Goal: Task Accomplishment & Management: Manage account settings

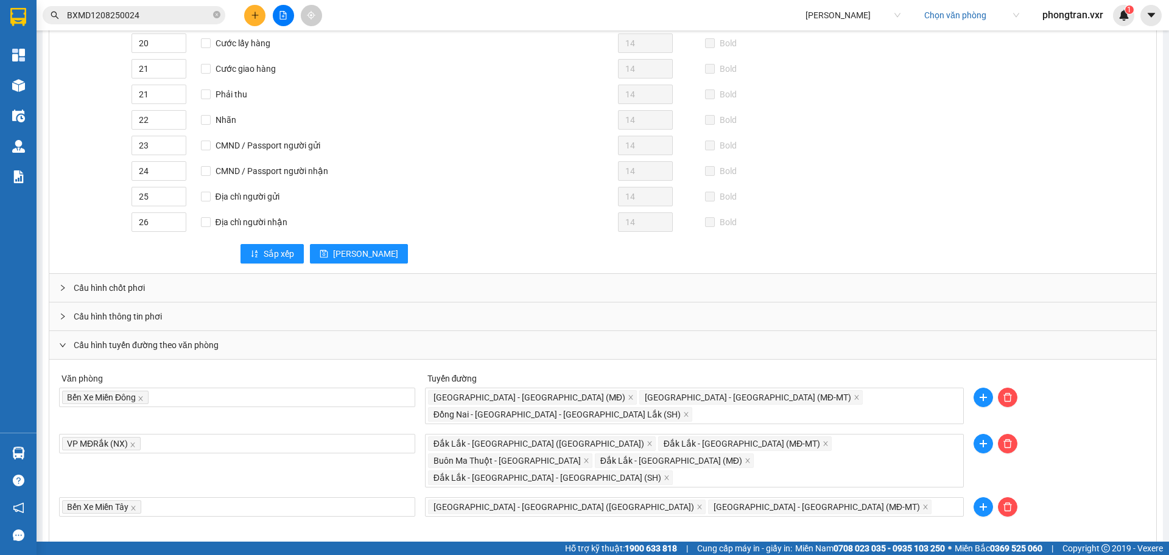
scroll to position [392, 0]
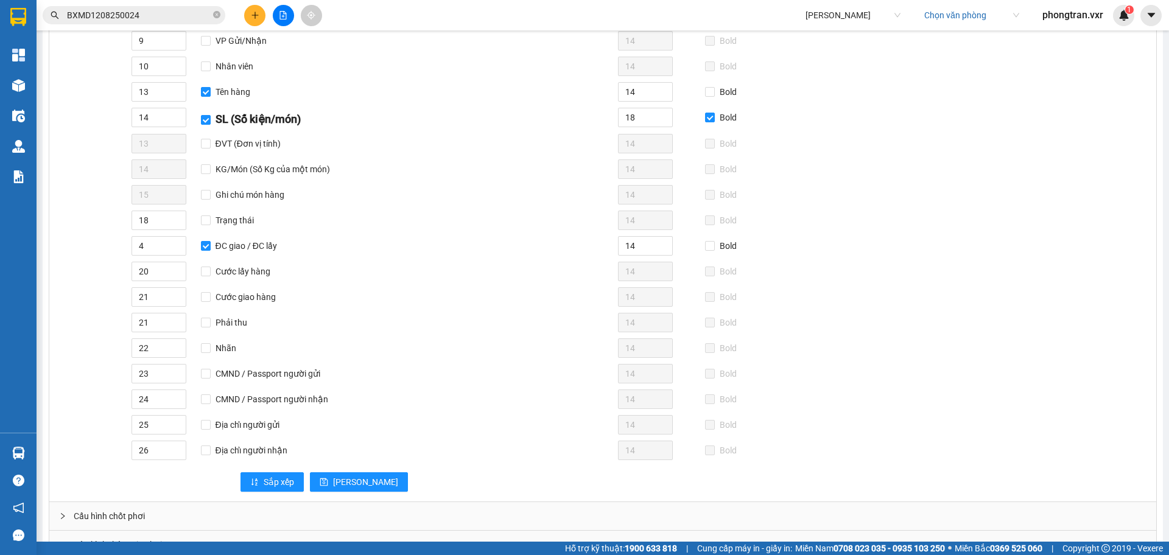
click at [820, 15] on span "Tuấn Trung" at bounding box center [852, 15] width 95 height 18
type input "viet tan phat"
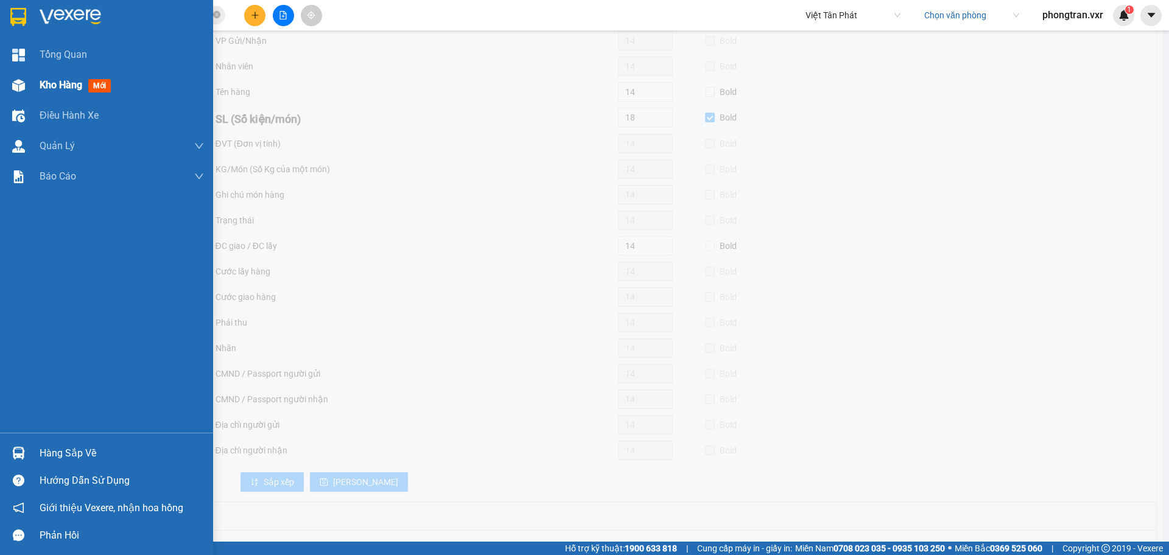
click at [21, 75] on div at bounding box center [18, 85] width 21 height 21
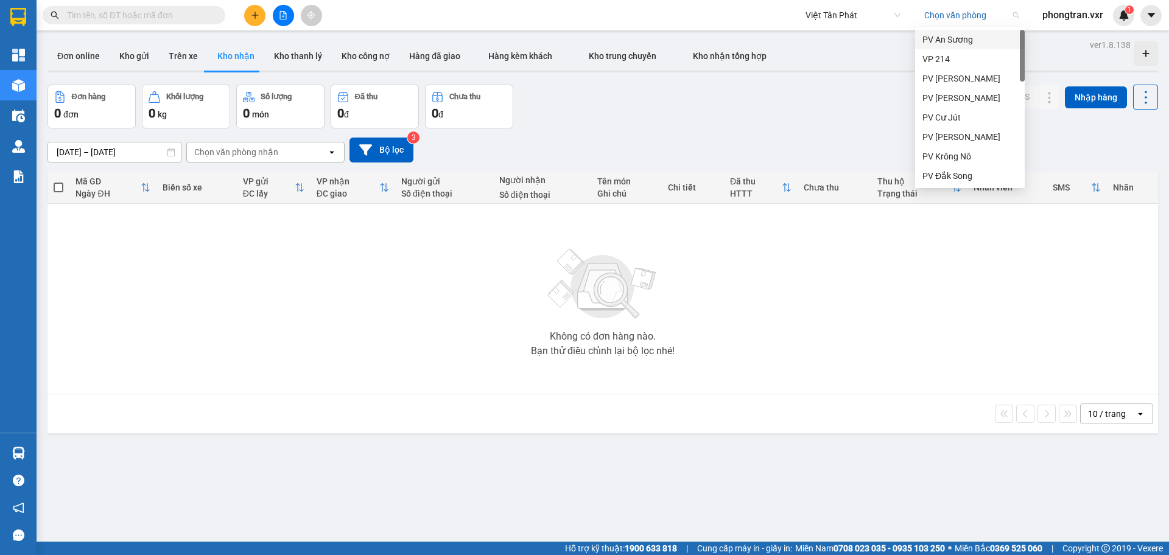
click at [948, 12] on input "search" at bounding box center [967, 15] width 86 height 18
click at [957, 37] on div "PV An Sương" at bounding box center [969, 39] width 95 height 13
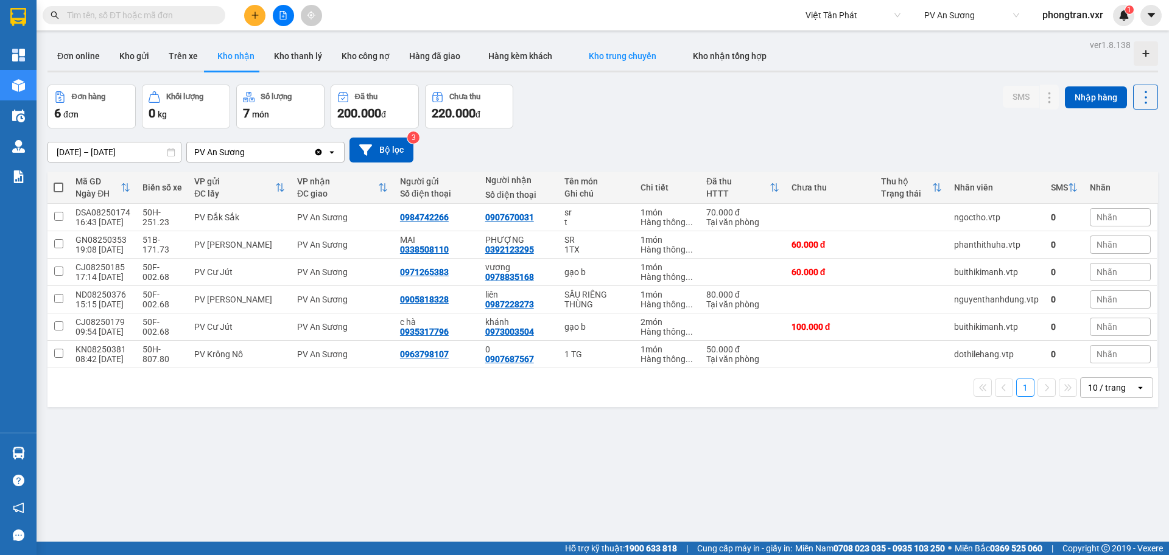
click at [589, 51] on span "Kho trung chuyển" at bounding box center [623, 56] width 68 height 10
type input "10/08/2025 – 13/08/2025"
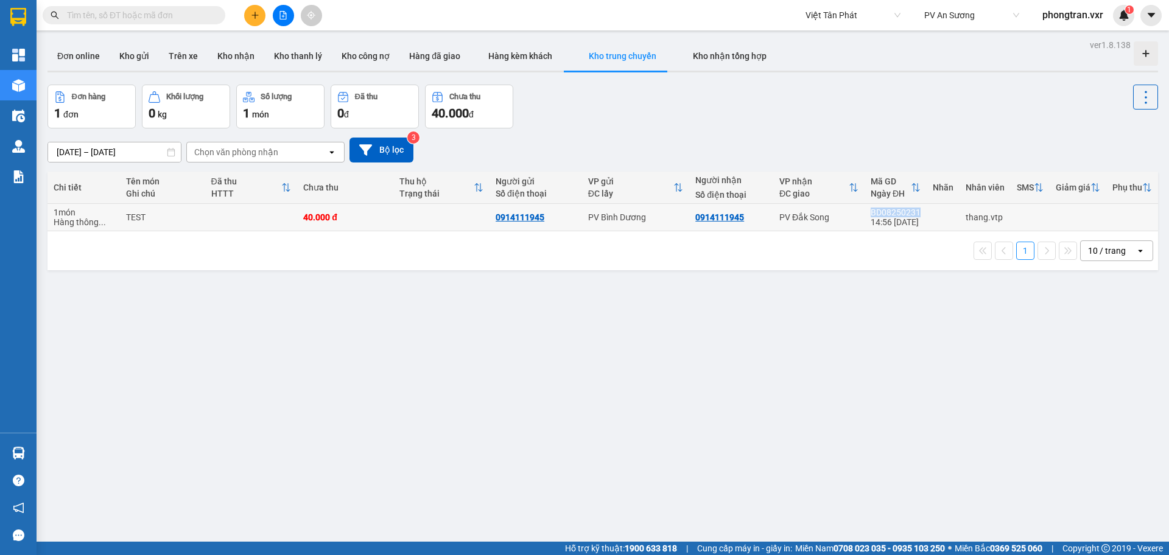
drag, startPoint x: 910, startPoint y: 211, endPoint x: 860, endPoint y: 208, distance: 50.0
click at [864, 208] on td "BD08250231 14:56 13/08" at bounding box center [895, 217] width 62 height 27
copy div "BD08250231"
click at [179, 16] on input "text" at bounding box center [139, 15] width 144 height 13
paste input "BD08250231"
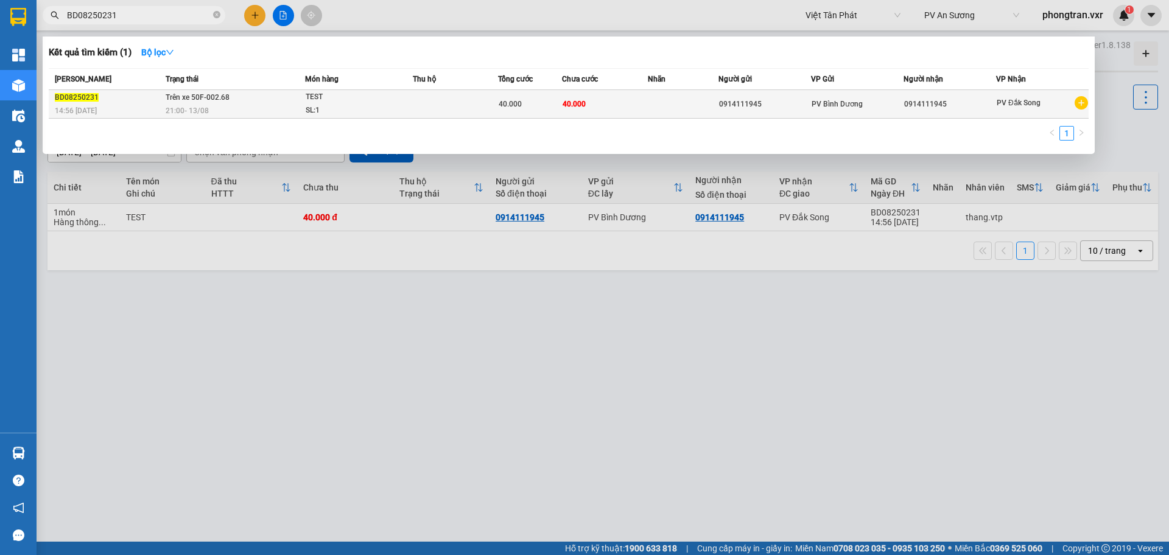
type input "BD08250231"
click at [274, 90] on td "Trên xe 50F-002.68 21:00 - 13/08" at bounding box center [234, 104] width 142 height 29
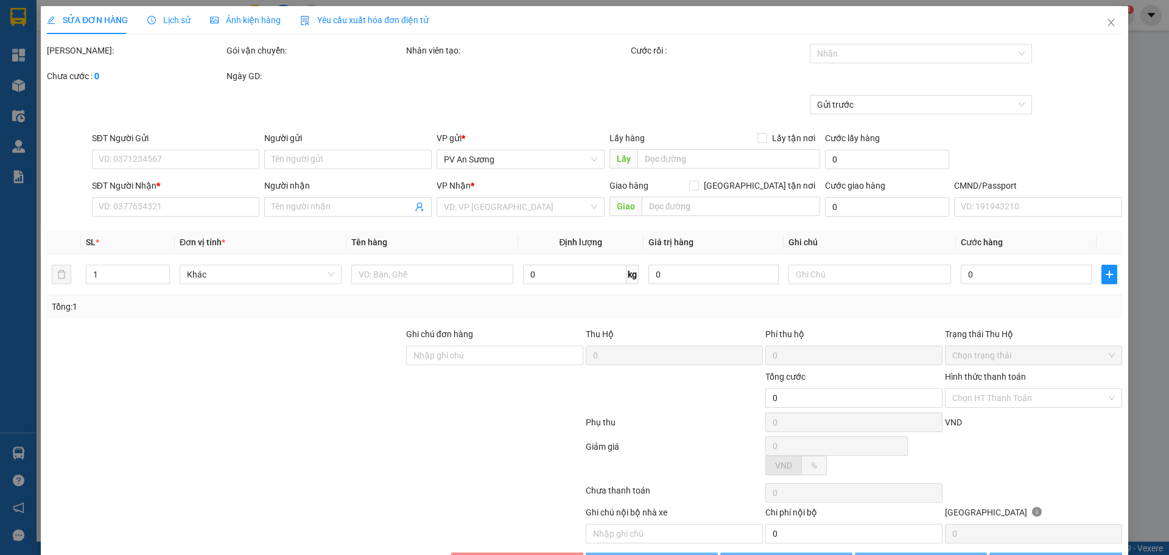
type input "0914111945"
type input "40.000"
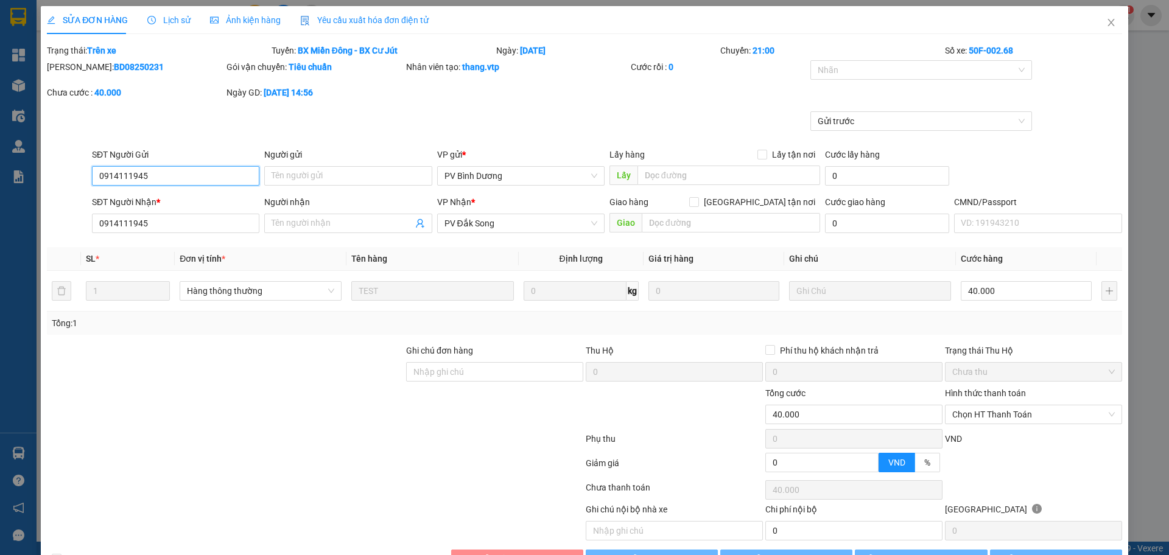
type input "2.000"
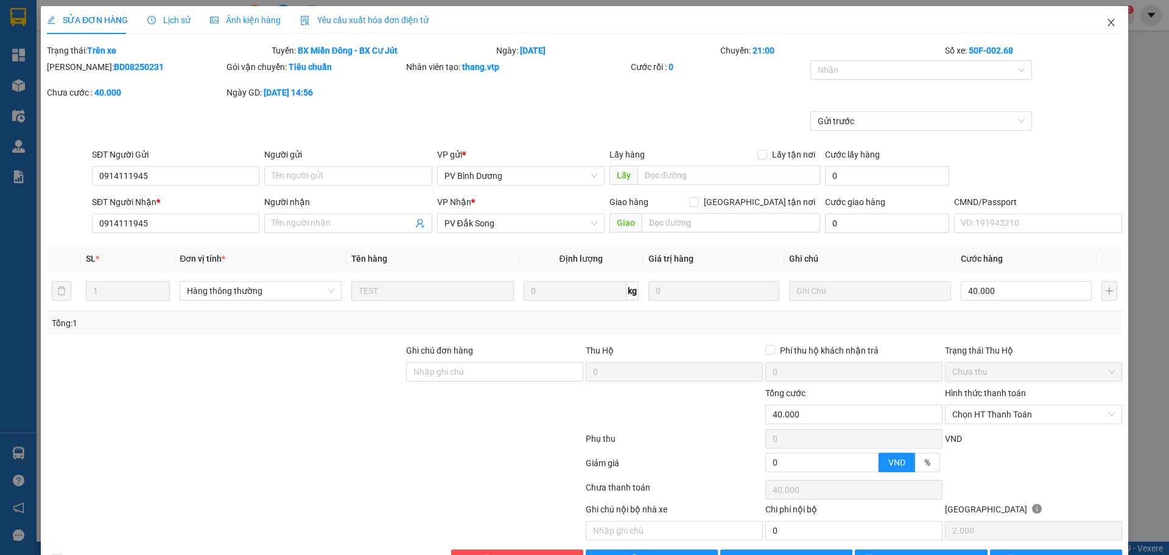
drag, startPoint x: 1097, startPoint y: 21, endPoint x: 1087, endPoint y: 31, distance: 13.8
click at [1106, 22] on icon "close" at bounding box center [1111, 23] width 10 height 10
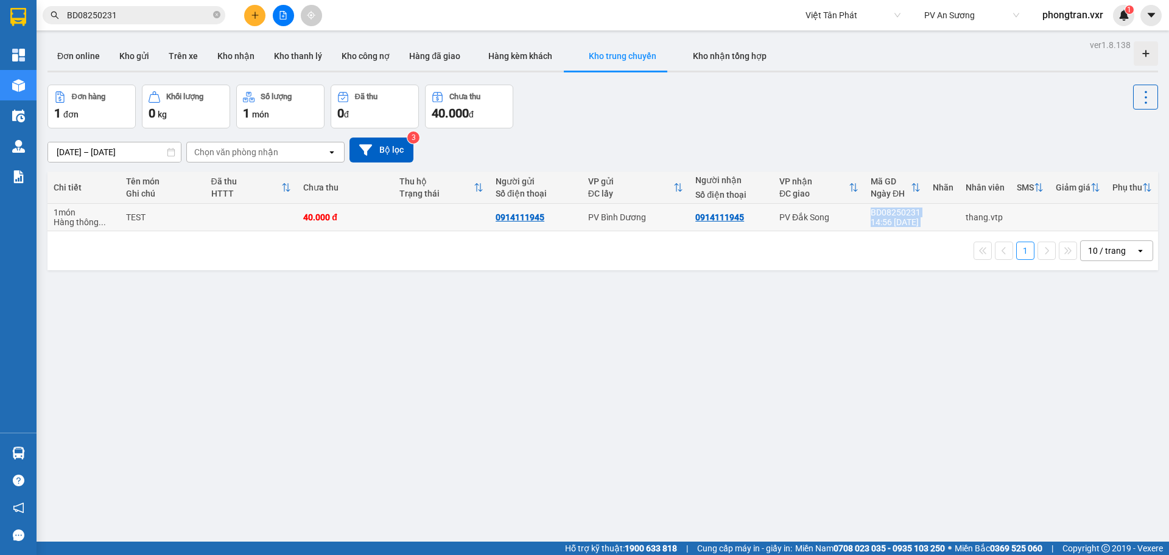
drag, startPoint x: 919, startPoint y: 209, endPoint x: 858, endPoint y: 210, distance: 60.3
click at [858, 210] on tr "1 món Hàng thông ... TEST 40.000 đ 0914111945 PV Bình Dương 0914111945 PV Đắk S…" at bounding box center [602, 217] width 1110 height 27
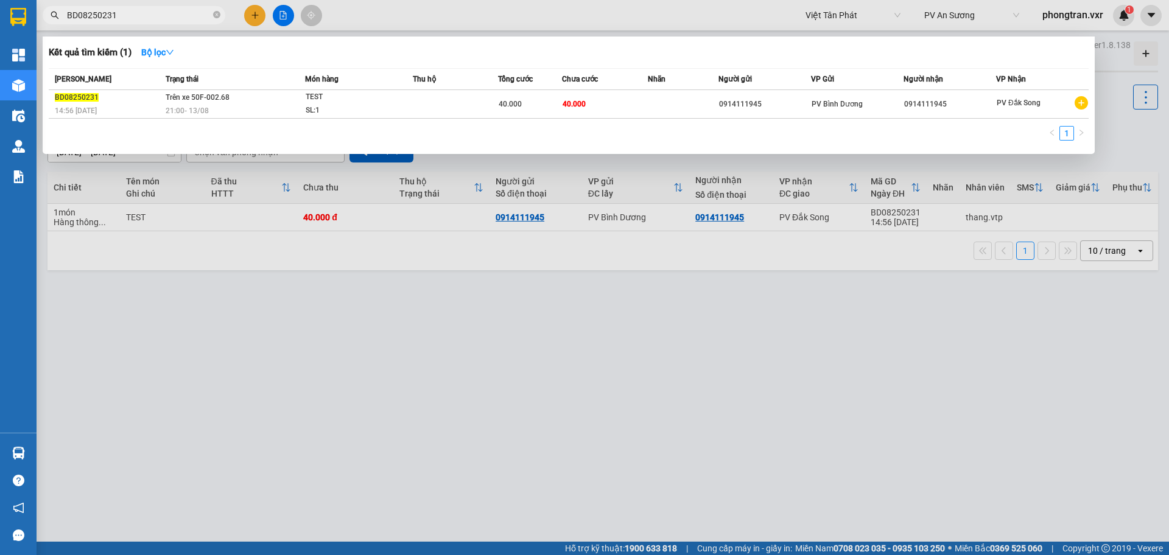
click at [146, 16] on input "BD08250231" at bounding box center [139, 15] width 144 height 13
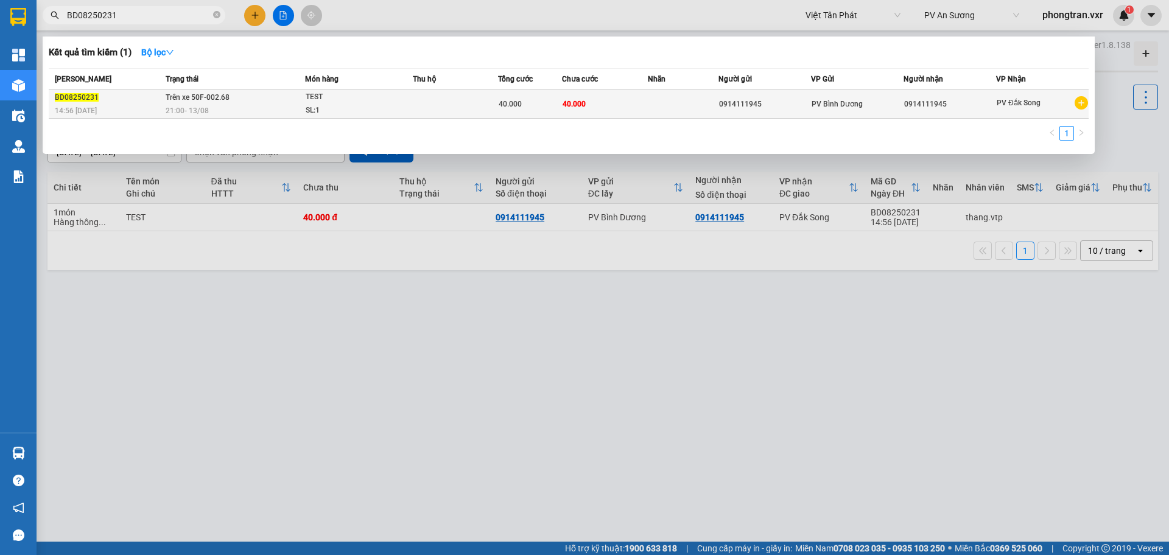
click at [251, 99] on td "Trên xe 50F-002.68 21:00 - 13/08" at bounding box center [234, 104] width 142 height 29
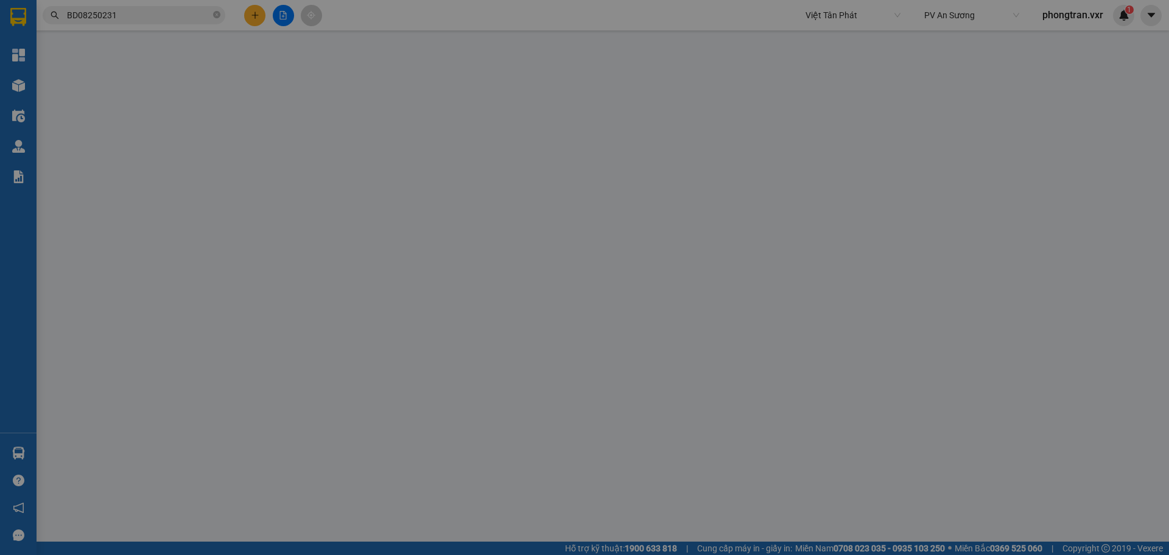
type input "2.000"
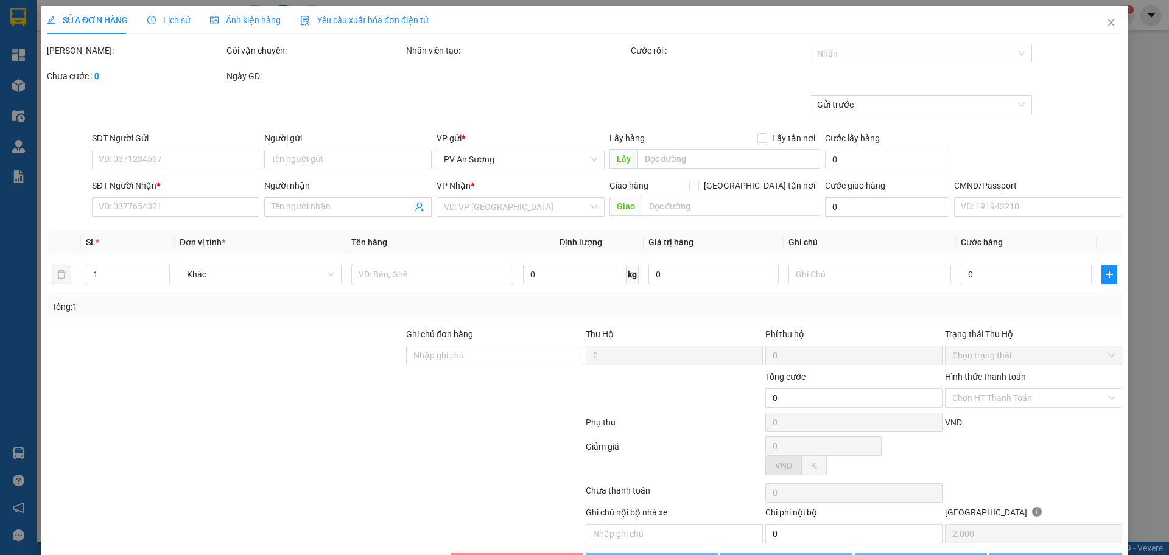
type input "0914111945"
type input "40.000"
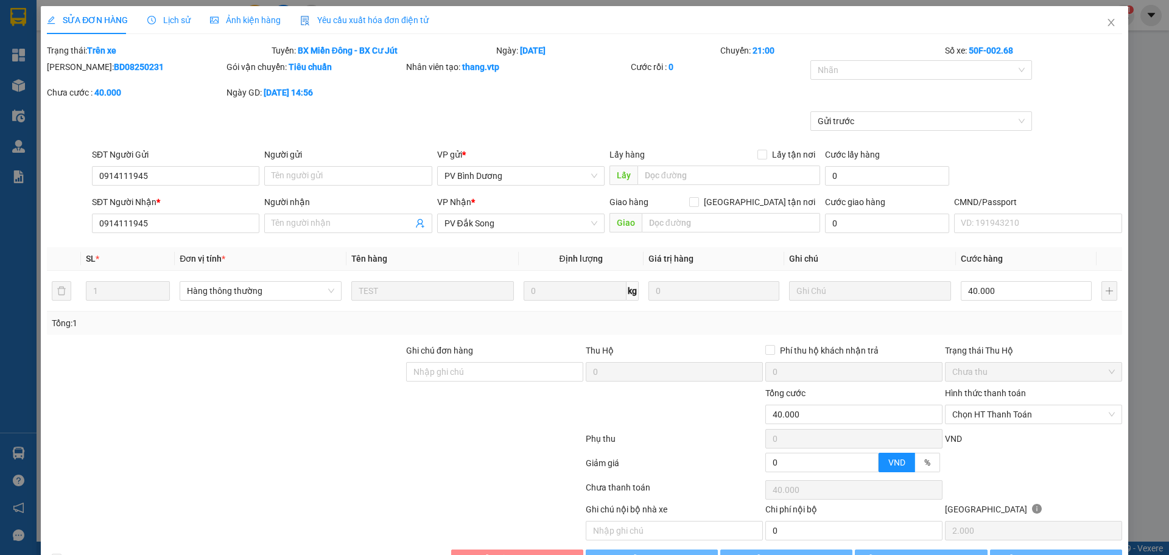
click at [163, 19] on span "Lịch sử" at bounding box center [168, 20] width 43 height 10
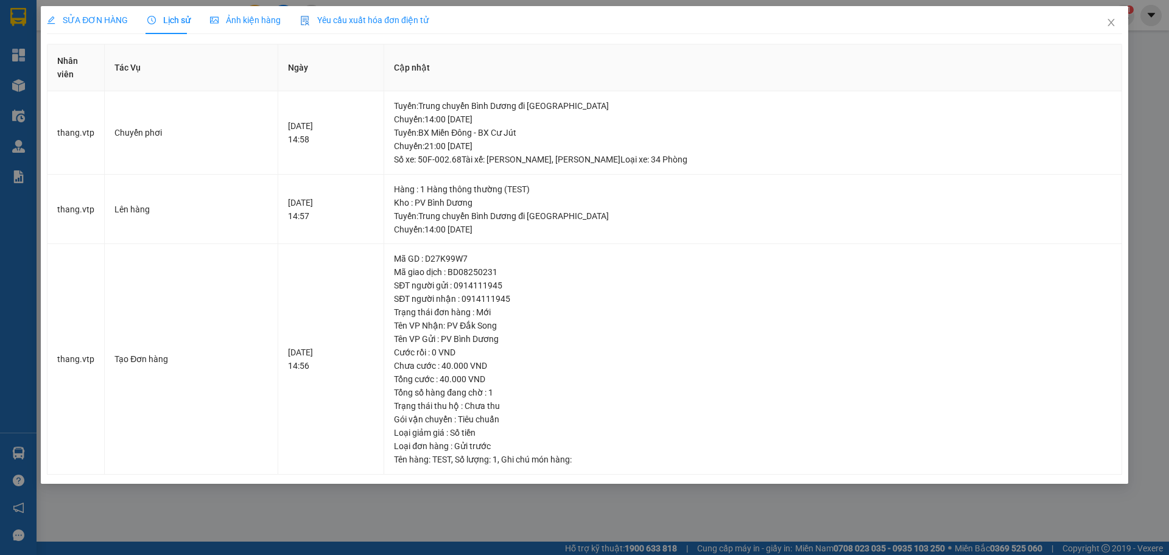
click at [62, 21] on span "SỬA ĐƠN HÀNG" at bounding box center [87, 20] width 81 height 10
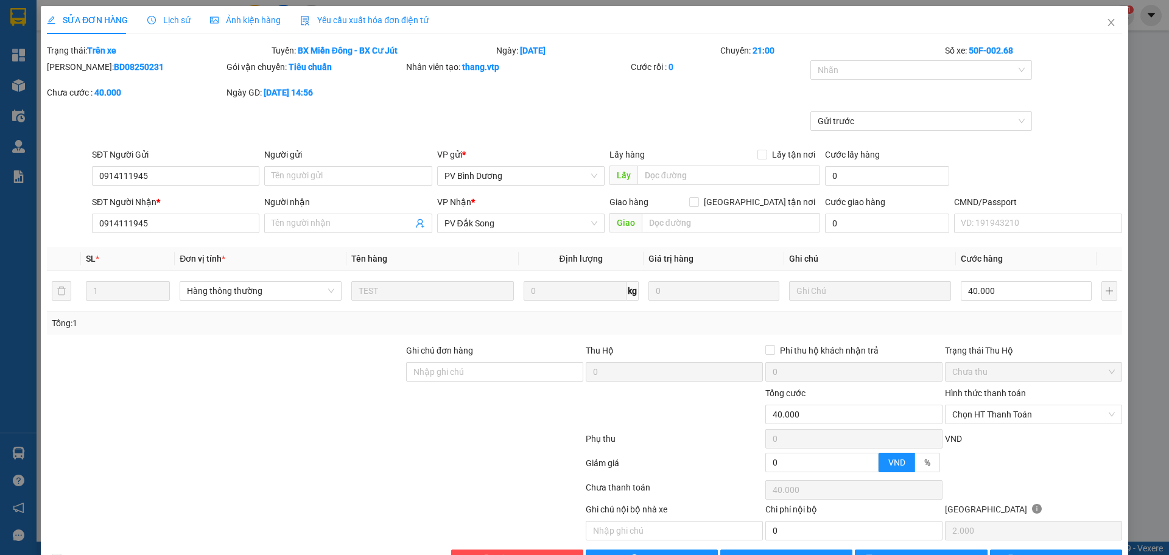
drag, startPoint x: 135, startPoint y: 61, endPoint x: 79, endPoint y: 66, distance: 56.9
click at [79, 66] on div "Mã ĐH: BD08250231" at bounding box center [135, 66] width 177 height 13
copy b "BD08250231"
click at [1106, 18] on icon "close" at bounding box center [1111, 23] width 10 height 10
